Goal: Transaction & Acquisition: Purchase product/service

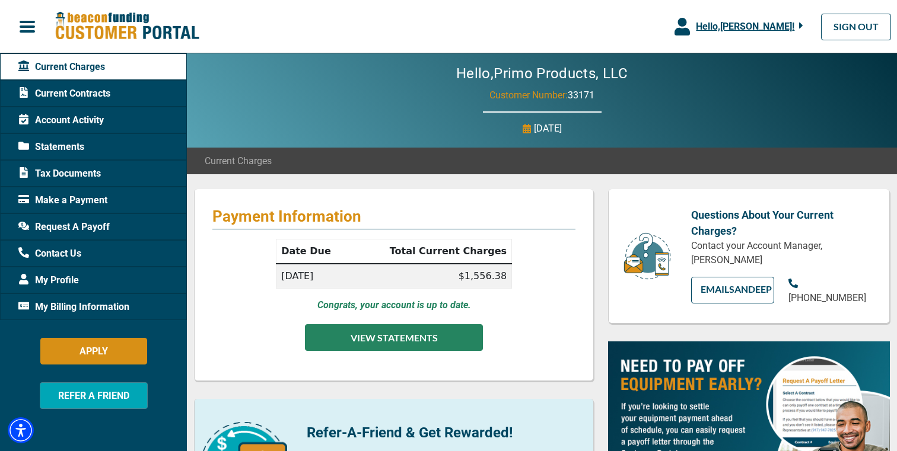
click at [330, 339] on button "VIEW STATEMENTS" at bounding box center [394, 337] width 178 height 27
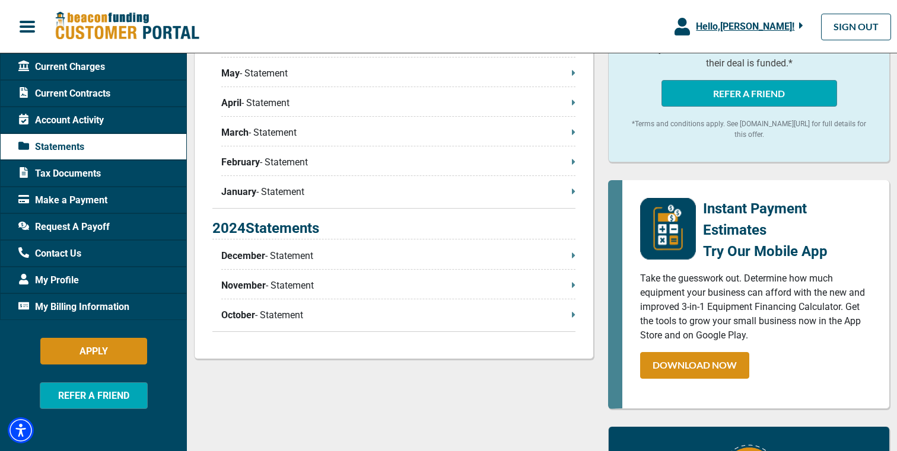
scroll to position [446, 0]
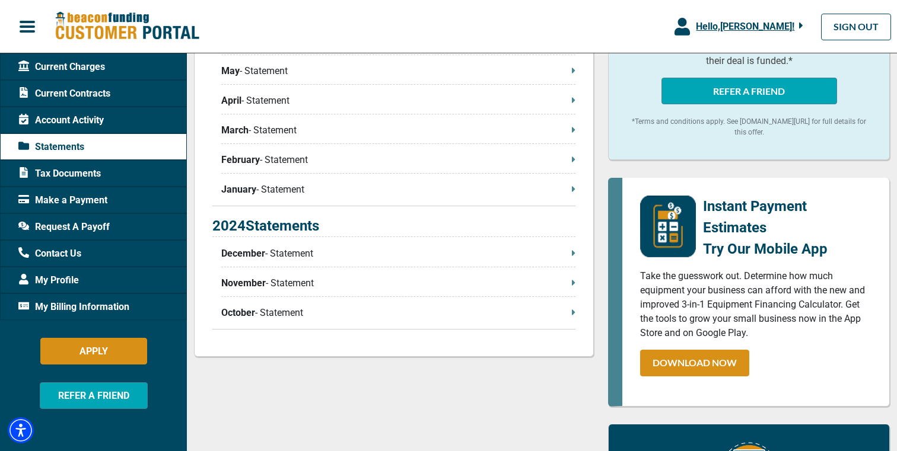
click at [105, 202] on span "Make a Payment" at bounding box center [62, 200] width 89 height 14
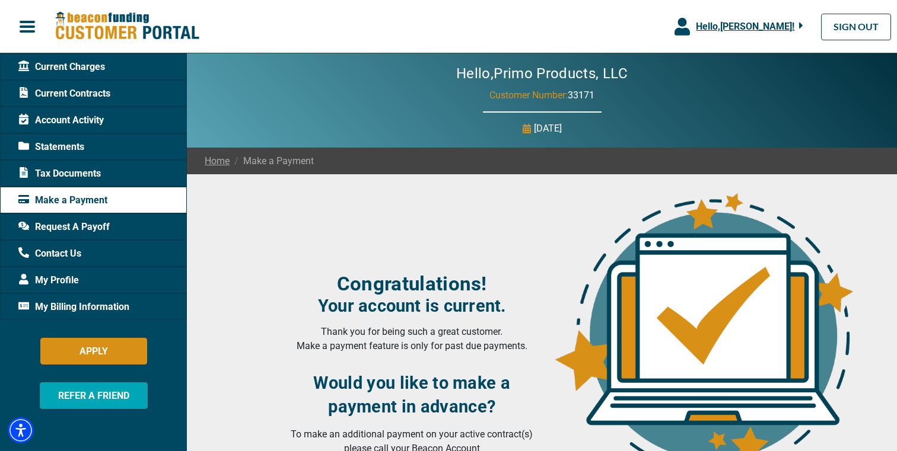
click at [78, 14] on img at bounding box center [127, 26] width 145 height 30
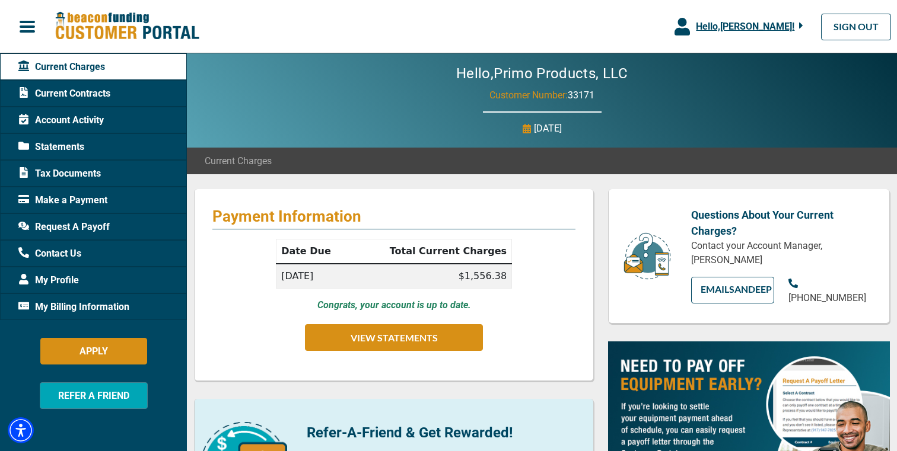
click at [750, 21] on span "Hello, [PERSON_NAME] !" at bounding box center [745, 26] width 98 height 11
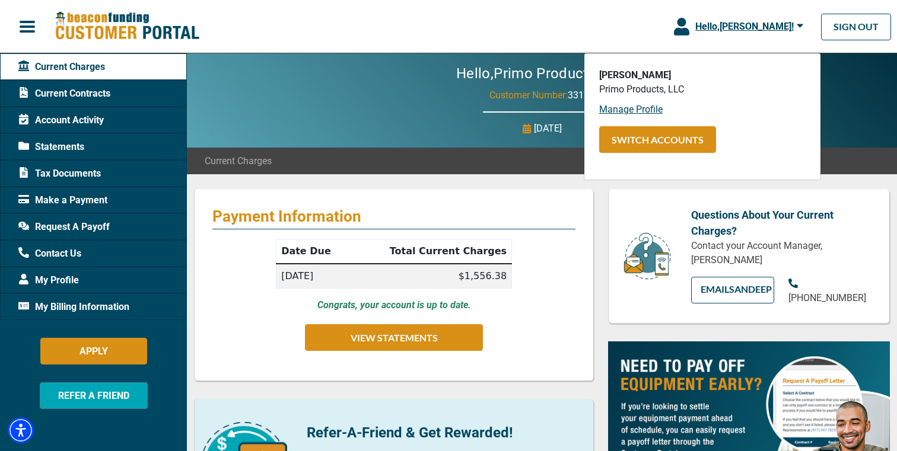
click at [752, 27] on span "Hello, [PERSON_NAME] !" at bounding box center [744, 26] width 98 height 11
